Goal: Find specific page/section: Find specific page/section

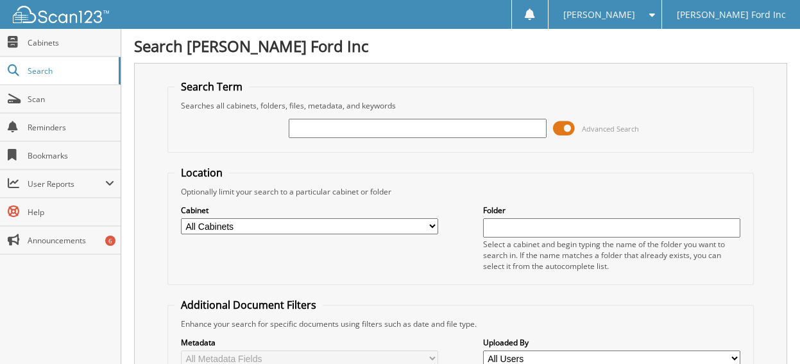
click at [304, 128] on input "text" at bounding box center [417, 128] width 257 height 19
type input "511576"
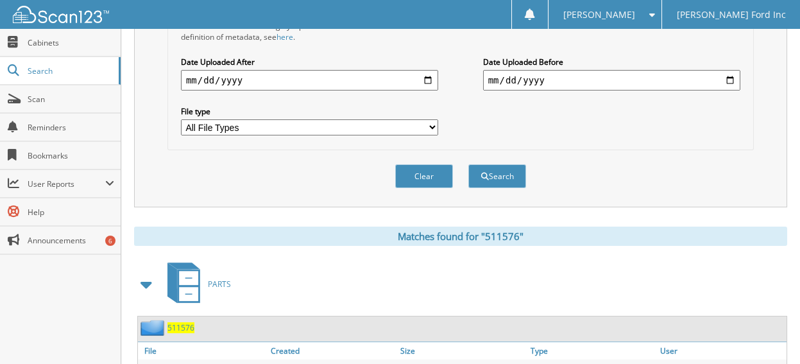
scroll to position [449, 0]
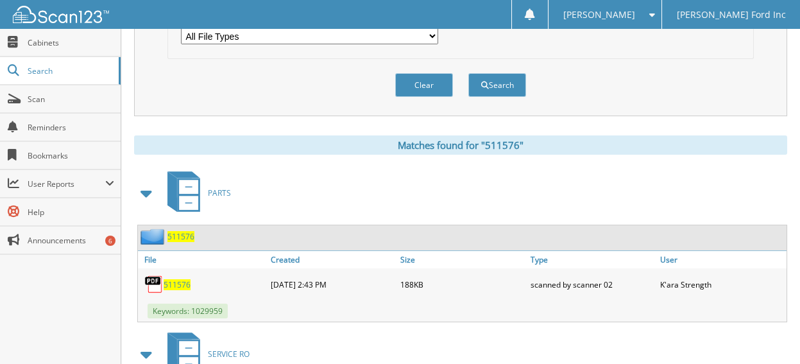
click at [175, 279] on span "511576" at bounding box center [177, 284] width 27 height 11
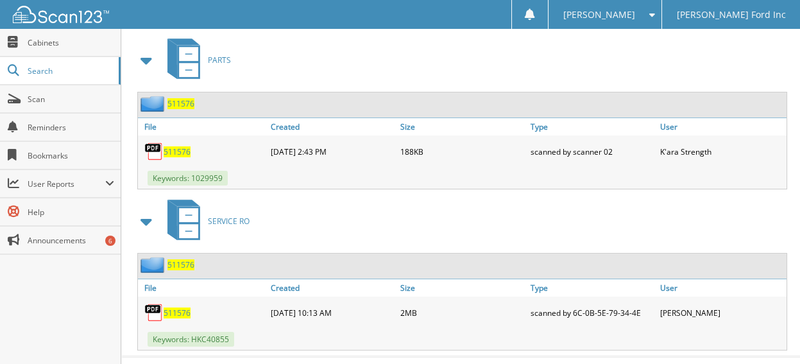
scroll to position [586, 0]
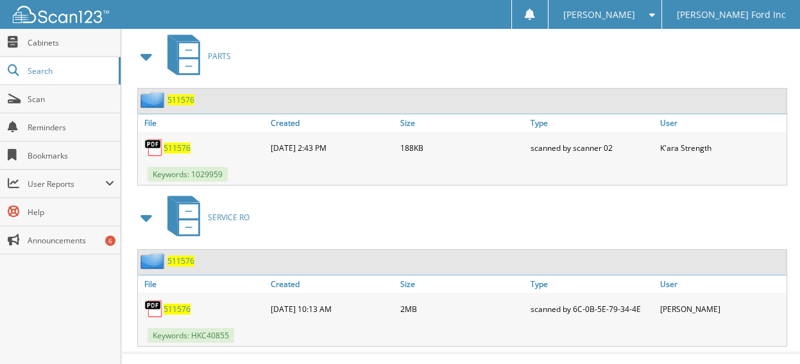
click at [171, 303] on span "511576" at bounding box center [177, 308] width 27 height 11
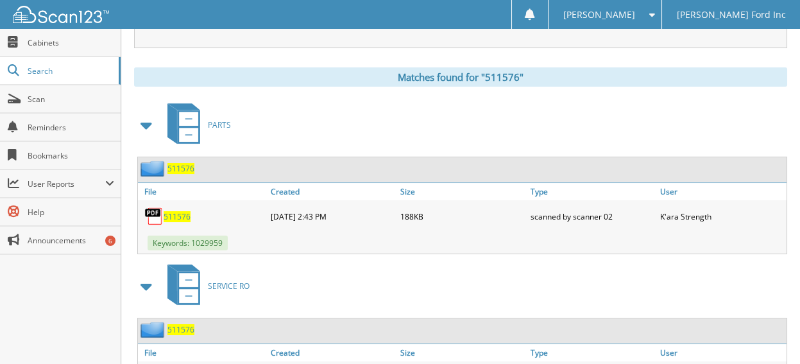
scroll to position [522, 0]
